Goal: Information Seeking & Learning: Learn about a topic

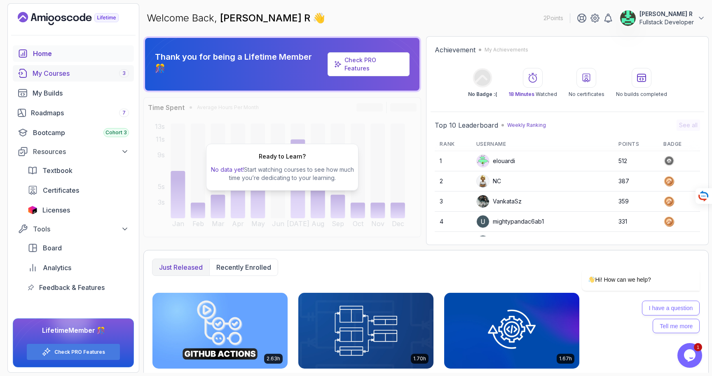
click at [68, 78] on div "My Courses 3" at bounding box center [81, 73] width 96 height 10
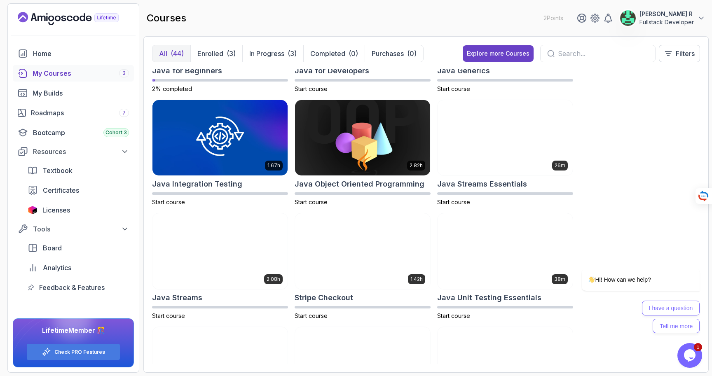
scroll to position [537, 0]
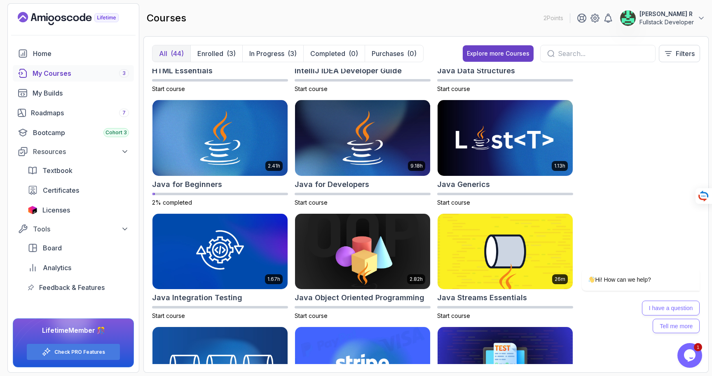
click at [569, 53] on input "text" at bounding box center [603, 54] width 91 height 10
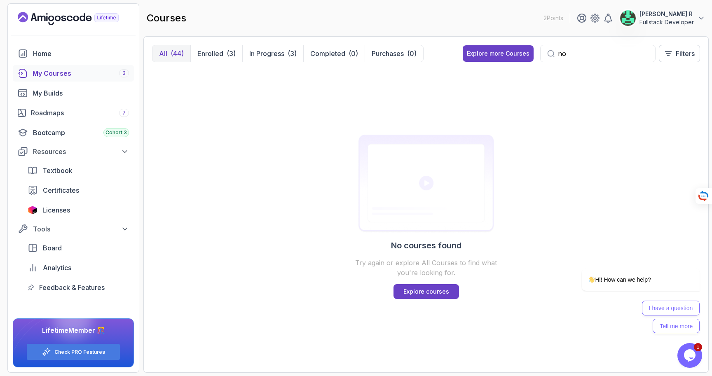
type input "n"
type input "express"
click at [211, 56] on p "Enrolled" at bounding box center [210, 54] width 26 height 10
click at [54, 92] on div "My Builds" at bounding box center [81, 93] width 96 height 10
